Goal: Task Accomplishment & Management: Use online tool/utility

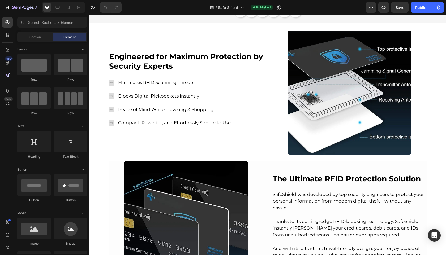
scroll to position [236, 0]
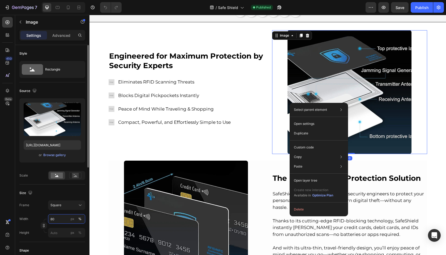
click at [57, 220] on input "80" at bounding box center [66, 219] width 37 height 10
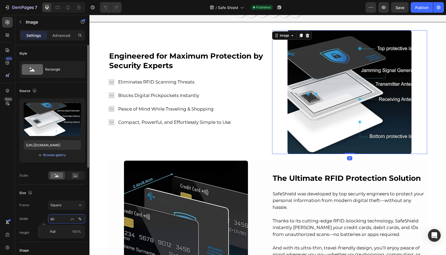
click at [57, 220] on input "80" at bounding box center [66, 219] width 37 height 10
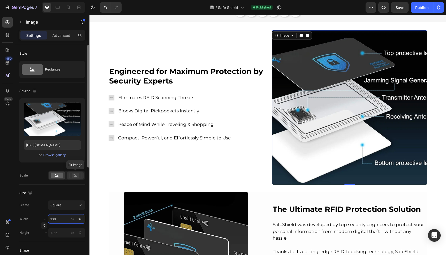
type input "100"
click at [72, 177] on rect at bounding box center [75, 175] width 7 height 5
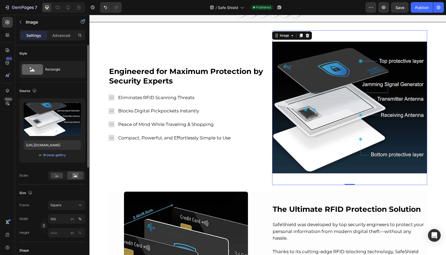
click at [70, 187] on div "Size Frame Square Width 100 px % Height px %" at bounding box center [52, 214] width 66 height 58
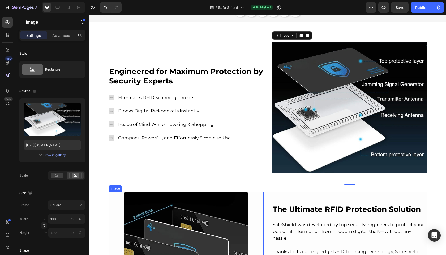
click at [191, 234] on img at bounding box center [186, 254] width 124 height 124
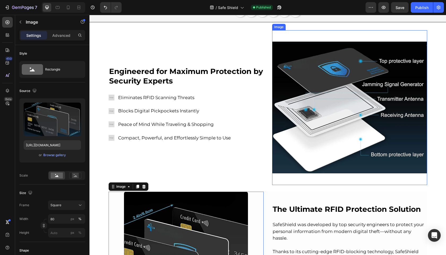
click at [366, 97] on img at bounding box center [349, 107] width 155 height 155
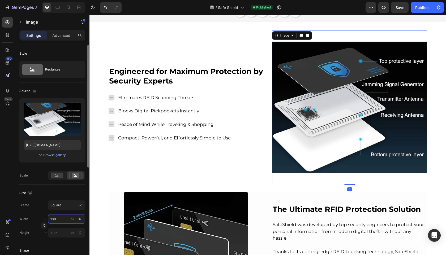
click at [58, 221] on input "100" at bounding box center [66, 219] width 37 height 10
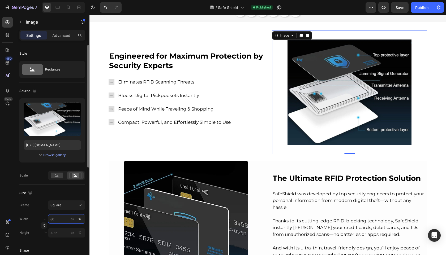
type input "80"
click at [64, 194] on div "Size" at bounding box center [52, 193] width 66 height 8
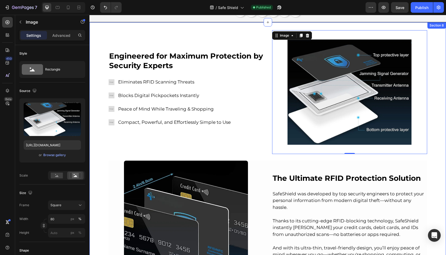
click at [171, 127] on div "Engineered for Maximum Protection by Security Experts Heading Image Eliminates …" at bounding box center [186, 92] width 155 height 124
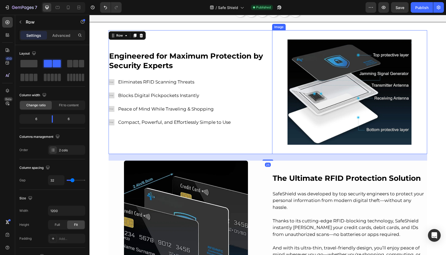
click at [371, 60] on img at bounding box center [349, 92] width 124 height 124
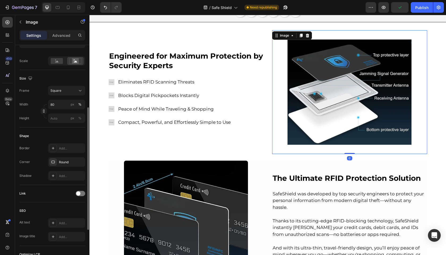
scroll to position [116, 0]
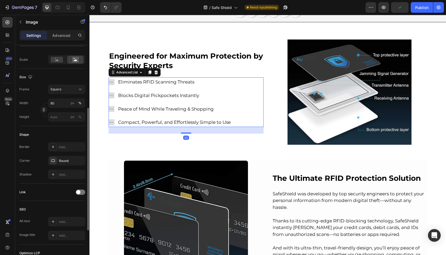
click at [159, 117] on ul "Image Eliminates RFID Scanning Threats Text Block Image Blocks Digital Pickpock…" at bounding box center [170, 102] width 123 height 49
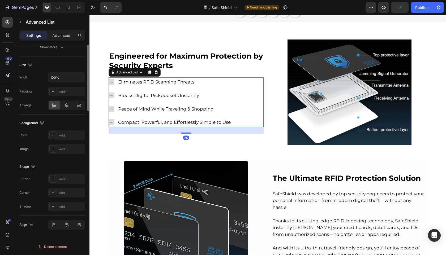
scroll to position [0, 0]
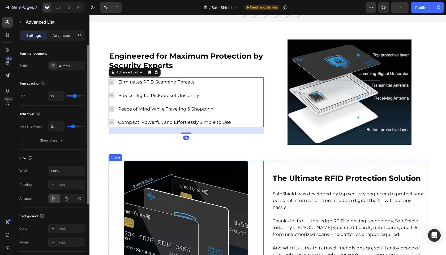
click at [149, 199] on img at bounding box center [186, 223] width 124 height 124
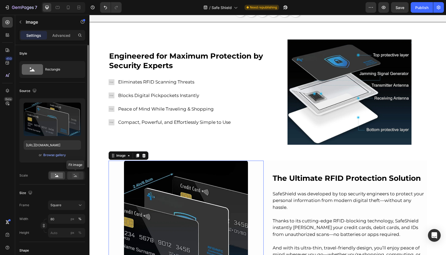
click at [78, 176] on rect at bounding box center [75, 175] width 7 height 5
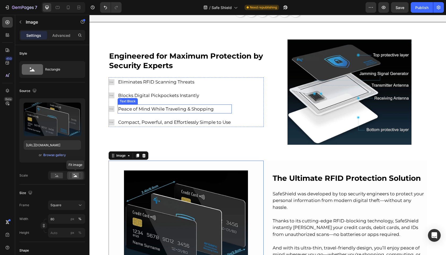
click at [197, 110] on span "Peace of Mind While Traveling & Shopping" at bounding box center [166, 108] width 96 height 5
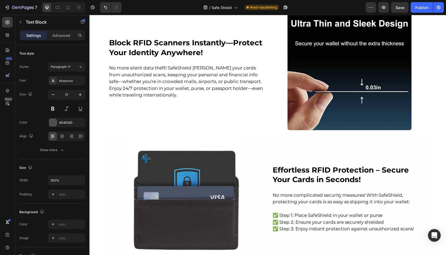
scroll to position [522, 0]
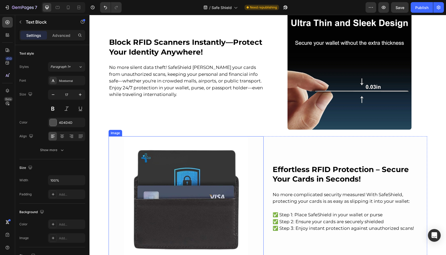
click at [333, 86] on img at bounding box center [349, 68] width 124 height 124
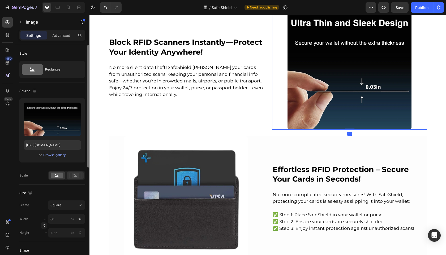
click at [76, 176] on icon at bounding box center [75, 176] width 3 height 2
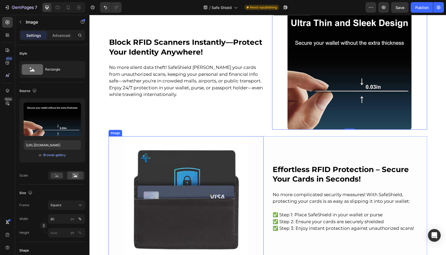
click at [187, 178] on img at bounding box center [186, 198] width 124 height 124
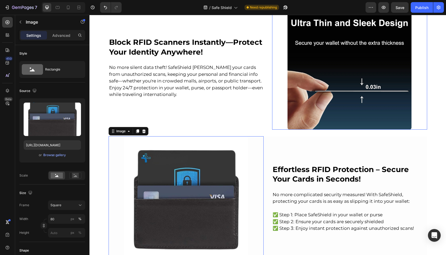
click at [319, 59] on img at bounding box center [349, 68] width 124 height 124
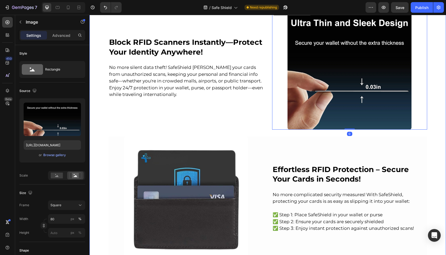
click at [160, 174] on img at bounding box center [186, 198] width 124 height 124
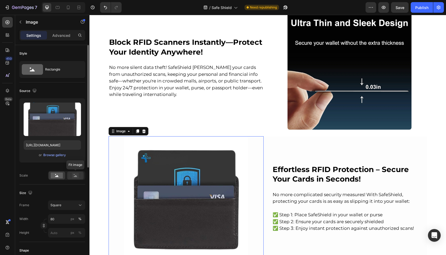
click at [76, 176] on icon at bounding box center [75, 176] width 3 height 2
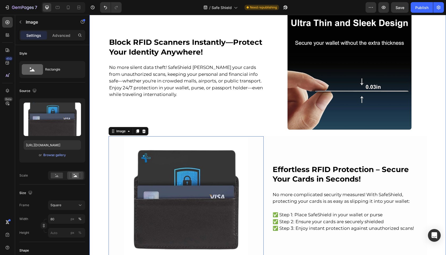
click at [107, 146] on div "Engineered for Maximum Protection by Security Experts Heading Image Eliminates …" at bounding box center [267, 6] width 356 height 523
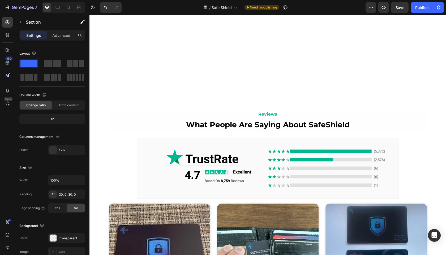
scroll to position [814, 0]
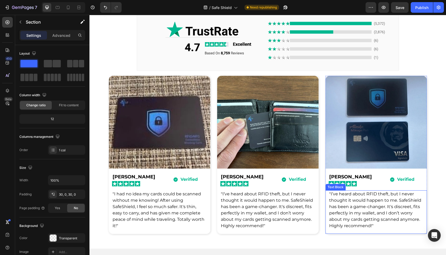
click at [351, 198] on span ""I’ve heard about RFID theft, but I never thought it would happen to me. SafeSh…" at bounding box center [375, 210] width 92 height 37
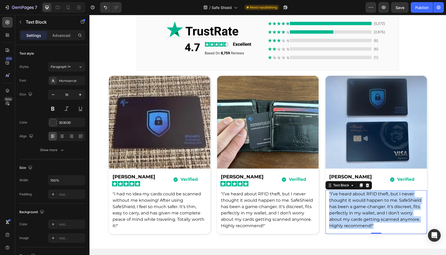
click at [351, 198] on span ""I’ve heard about RFID theft, but I never thought it would happen to me. SafeSh…" at bounding box center [375, 210] width 92 height 37
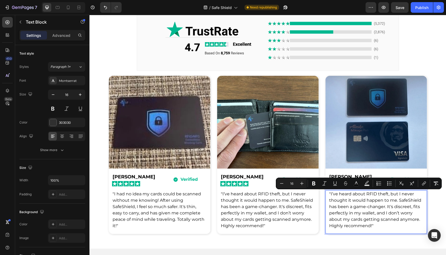
scroll to position [819, 0]
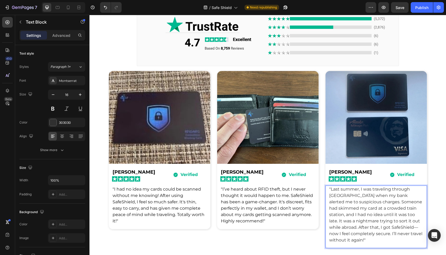
click at [349, 198] on p ""Last summer, I was traveling through [GEOGRAPHIC_DATA] when my bank alerted me…" at bounding box center [376, 214] width 94 height 57
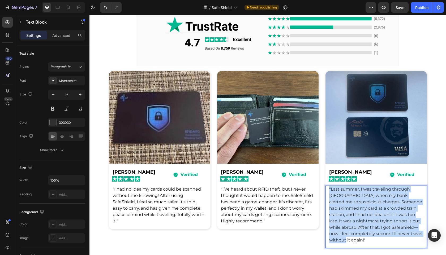
click at [349, 198] on p ""Last summer, I was traveling through [GEOGRAPHIC_DATA] when my bank alerted me…" at bounding box center [376, 214] width 94 height 57
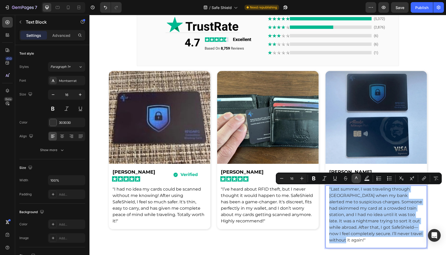
click at [355, 178] on icon "Editor contextual toolbar" at bounding box center [356, 178] width 5 height 5
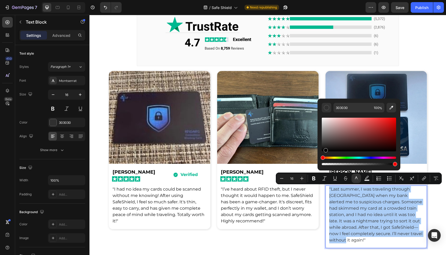
drag, startPoint x: 424, startPoint y: 160, endPoint x: 277, endPoint y: 201, distance: 153.1
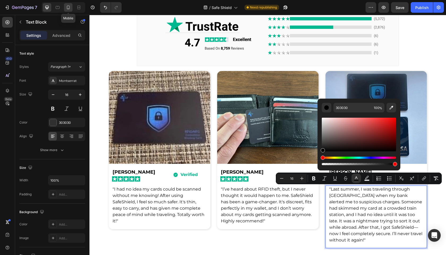
click at [66, 9] on icon at bounding box center [68, 7] width 5 height 5
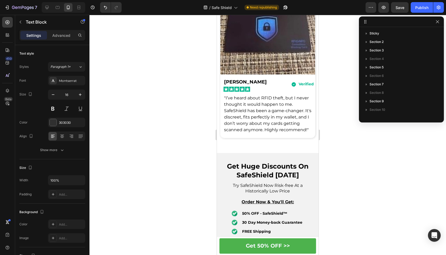
scroll to position [1102, 0]
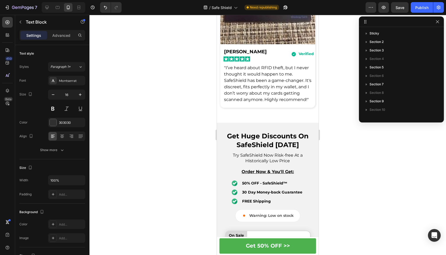
click at [265, 102] on span ""I’ve heard about RFID theft, but I never thought it would happen to me. SafeSh…" at bounding box center [267, 83] width 87 height 37
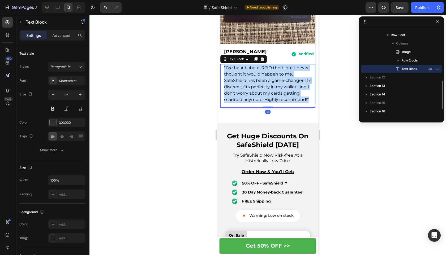
click at [265, 102] on span ""I’ve heard about RFID theft, but I never thought it would happen to me. SafeSh…" at bounding box center [267, 83] width 87 height 37
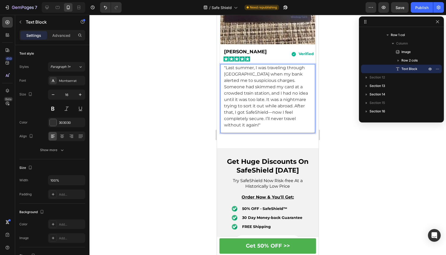
click at [260, 128] on p ""Last summer, I was traveling through [GEOGRAPHIC_DATA] when my bank alerted me…" at bounding box center [267, 97] width 87 height 64
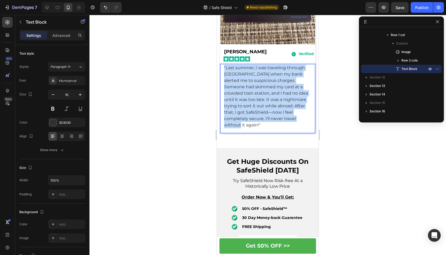
click at [260, 128] on p ""Last summer, I was traveling through [GEOGRAPHIC_DATA] when my bank alerted me…" at bounding box center [267, 97] width 87 height 64
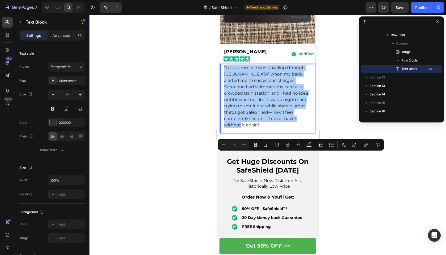
click at [294, 149] on div "color" at bounding box center [299, 145] width 10 height 10
click at [298, 147] on icon "Editor contextual toolbar" at bounding box center [298, 144] width 5 height 5
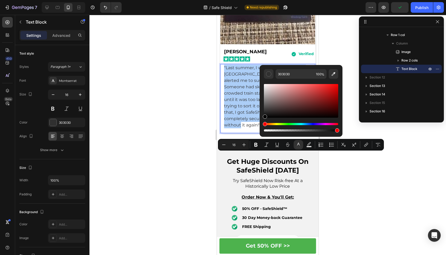
drag, startPoint x: 494, startPoint y: 124, endPoint x: 230, endPoint y: 169, distance: 267.6
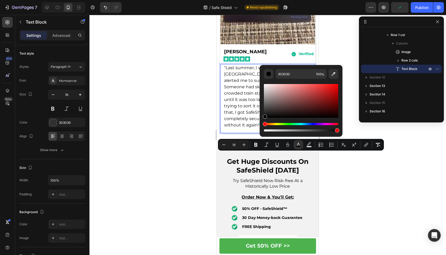
click at [189, 154] on div at bounding box center [267, 135] width 356 height 240
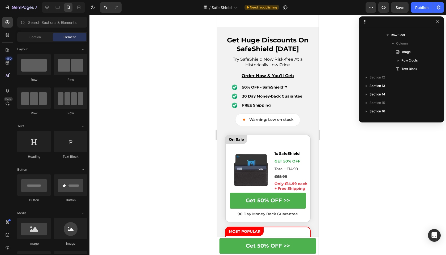
scroll to position [1226, 0]
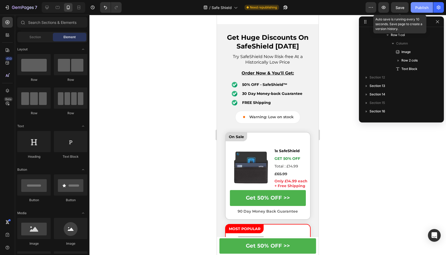
click at [402, 8] on span "Save" at bounding box center [400, 7] width 9 height 5
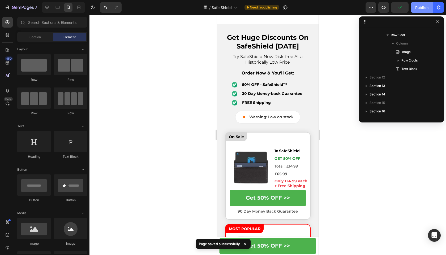
click at [425, 7] on div "Publish" at bounding box center [421, 8] width 13 height 6
